Goal: Learn about a topic

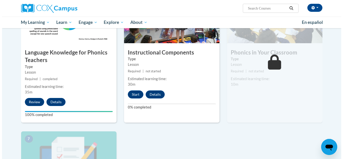
scroll to position [269, 0]
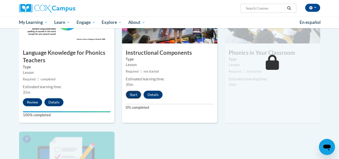
click at [130, 95] on button "Start" at bounding box center [134, 95] width 16 height 8
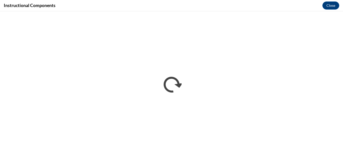
scroll to position [0, 0]
